Goal: Find specific fact: Find specific fact

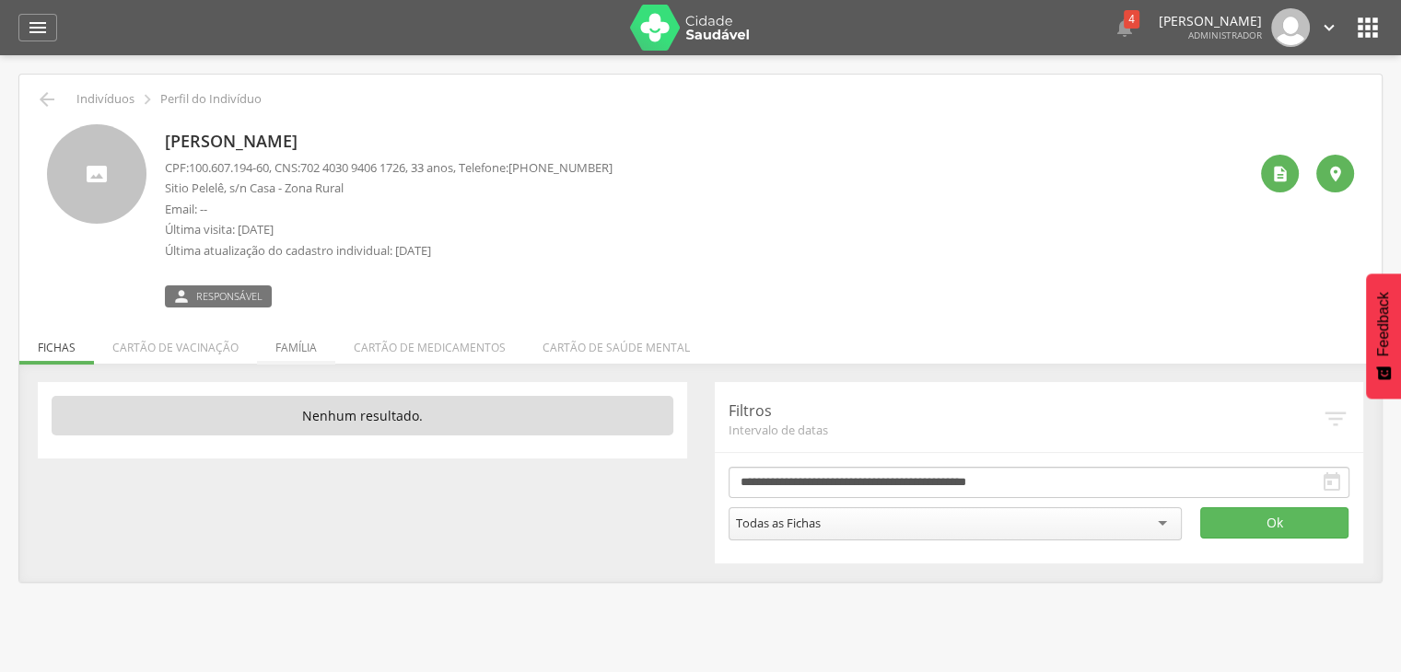
click at [280, 336] on li "Família" at bounding box center [296, 342] width 78 height 43
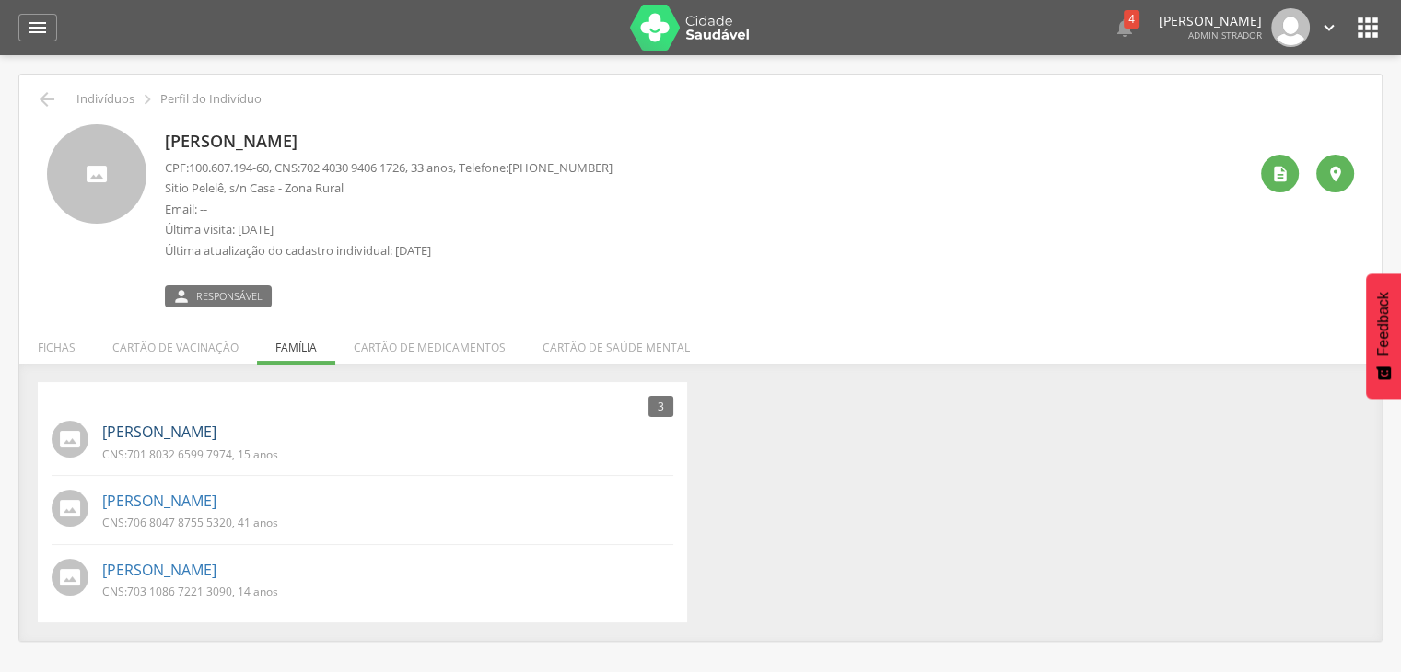
click at [172, 427] on link "[PERSON_NAME]" at bounding box center [159, 432] width 114 height 21
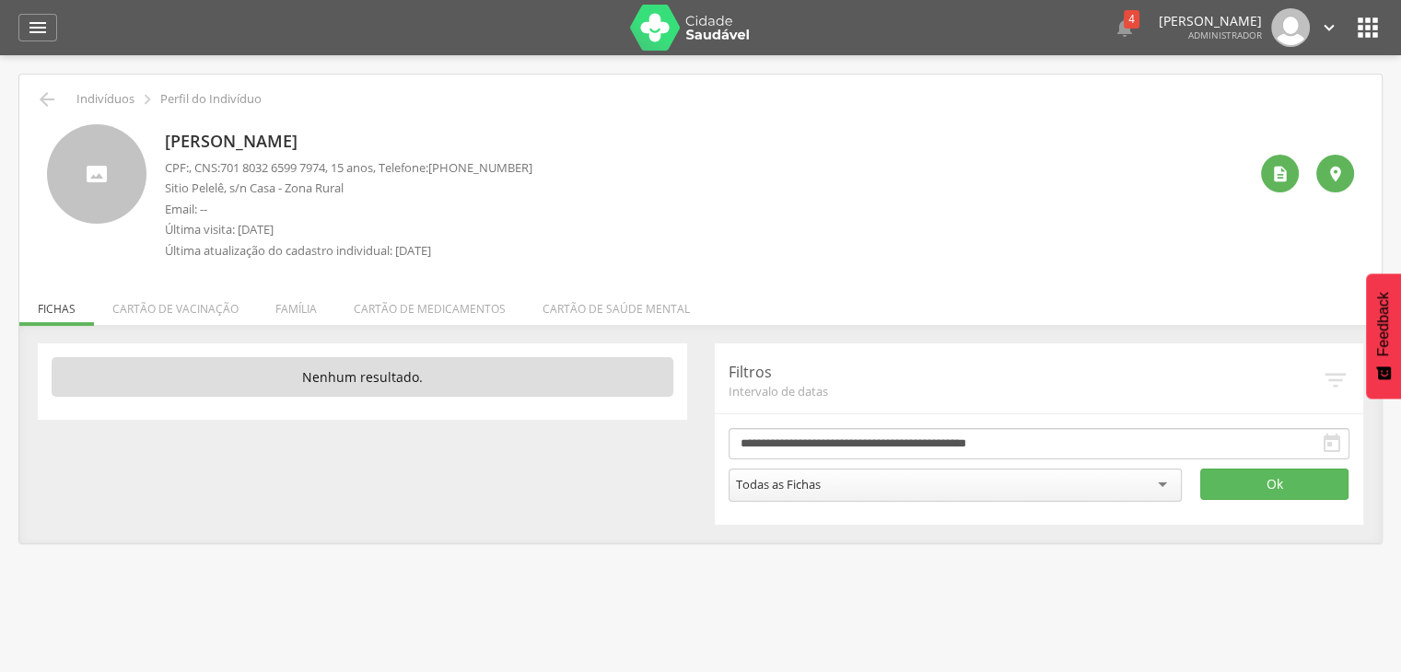
click at [321, 142] on p "[PERSON_NAME]" at bounding box center [348, 142] width 367 height 24
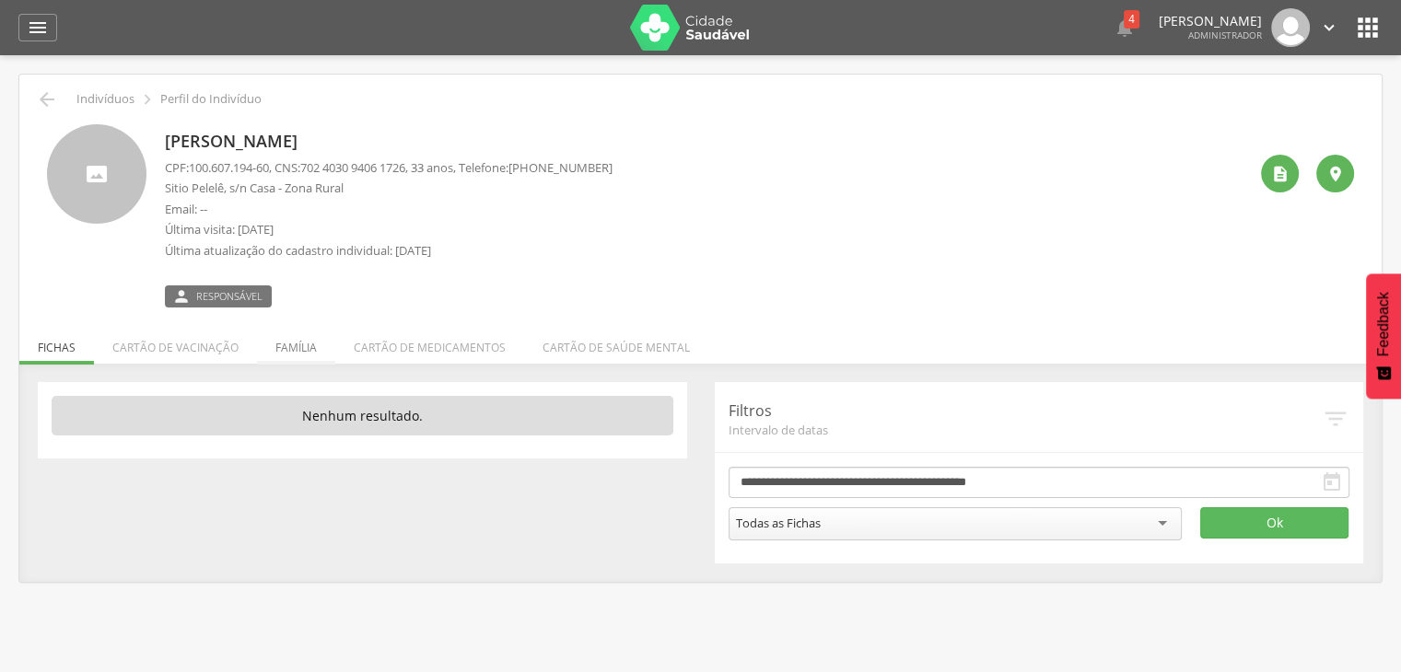
click at [307, 340] on li "Família" at bounding box center [296, 342] width 78 height 43
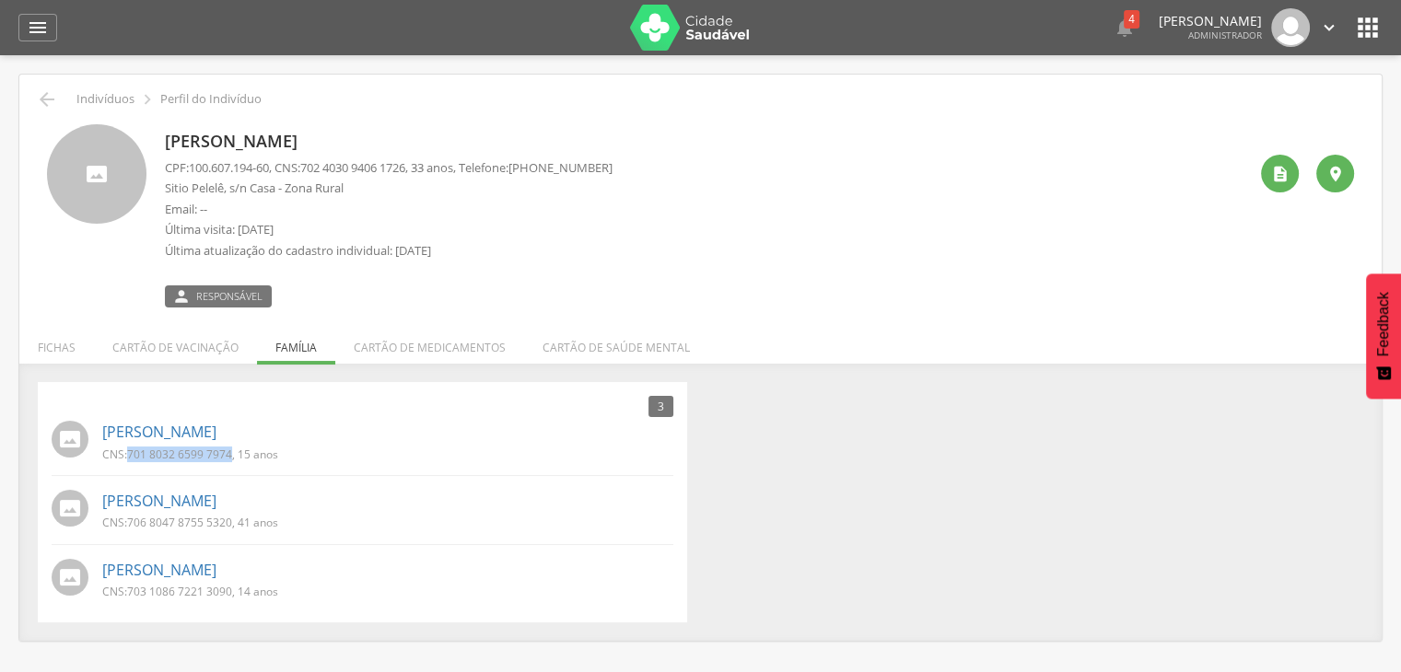
drag, startPoint x: 132, startPoint y: 450, endPoint x: 230, endPoint y: 457, distance: 98.8
click at [230, 457] on span "701 8032 6599 7974" at bounding box center [179, 455] width 105 height 16
copy span "701 8032 6599 7974"
